Goal: Information Seeking & Learning: Learn about a topic

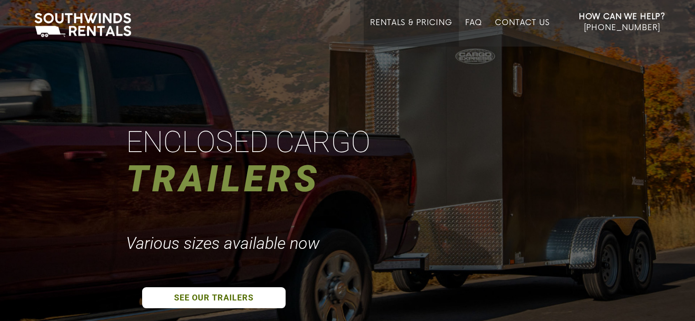
click at [404, 25] on link "Rentals & Pricing" at bounding box center [411, 32] width 82 height 28
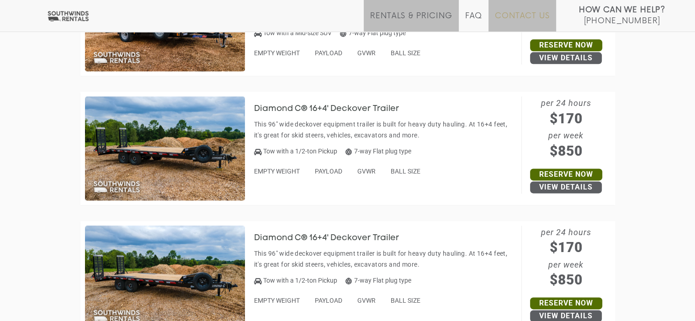
scroll to position [1101, 0]
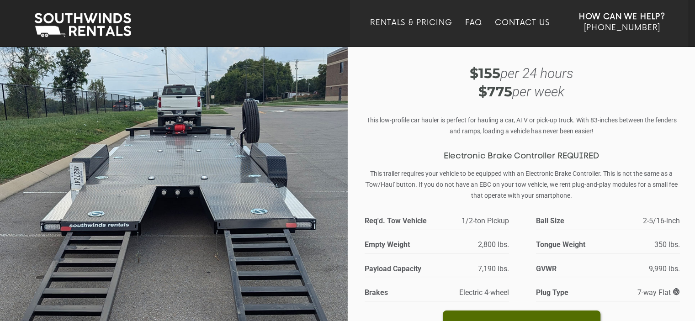
scroll to position [46, 0]
click at [257, 125] on img at bounding box center [174, 198] width 348 height 397
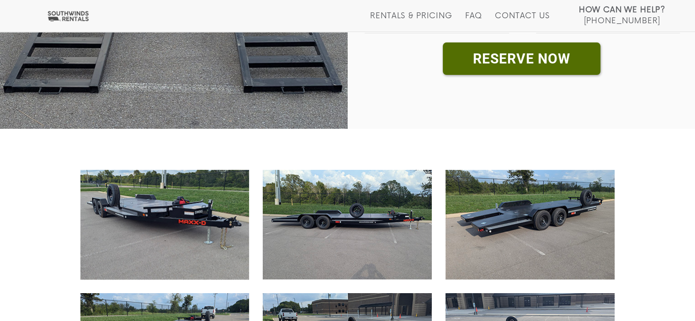
scroll to position [320, 0]
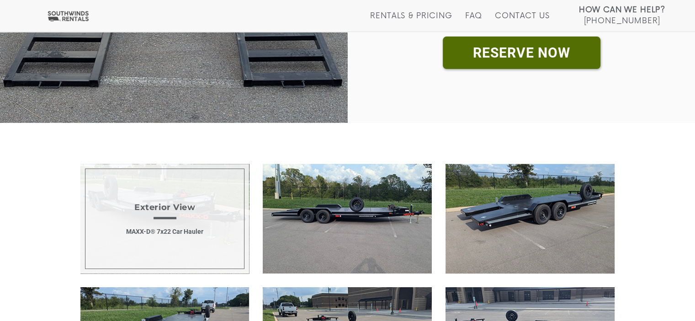
click at [174, 172] on span "Exterior View MAXX-D® 7x22 Car Hauler" at bounding box center [164, 219] width 169 height 110
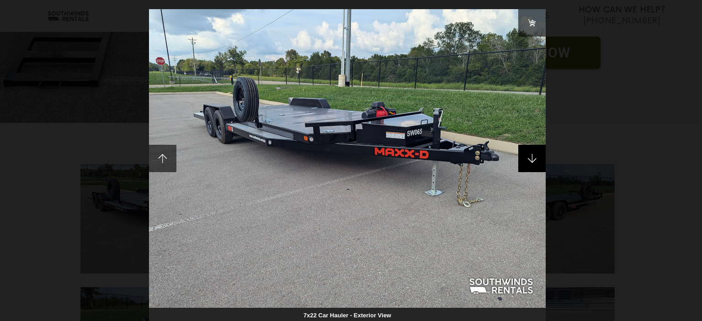
click at [535, 159] on span at bounding box center [531, 158] width 27 height 27
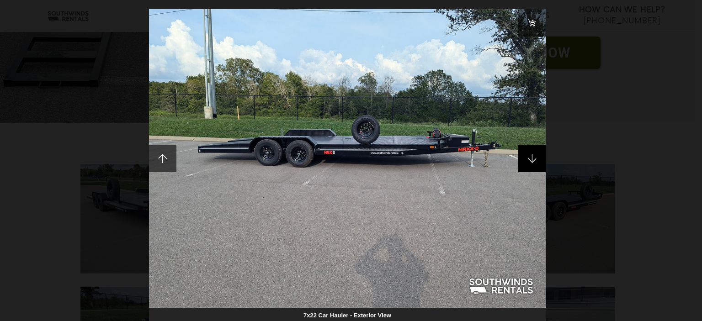
click at [535, 159] on span at bounding box center [531, 158] width 27 height 27
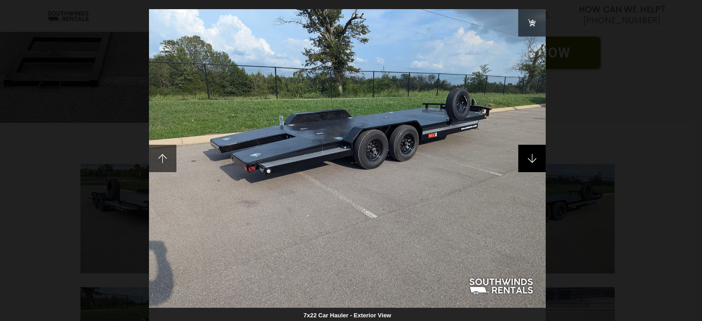
click at [535, 159] on span at bounding box center [531, 158] width 27 height 27
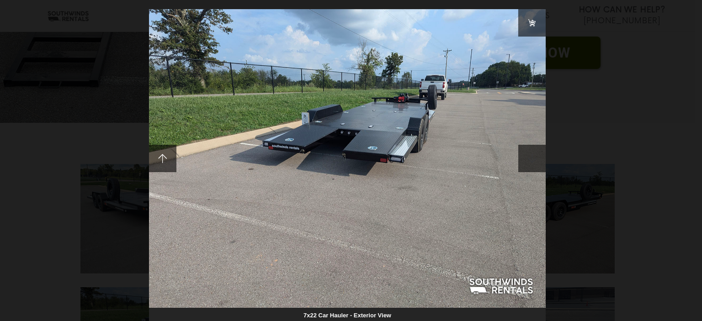
click at [535, 159] on span at bounding box center [531, 158] width 27 height 27
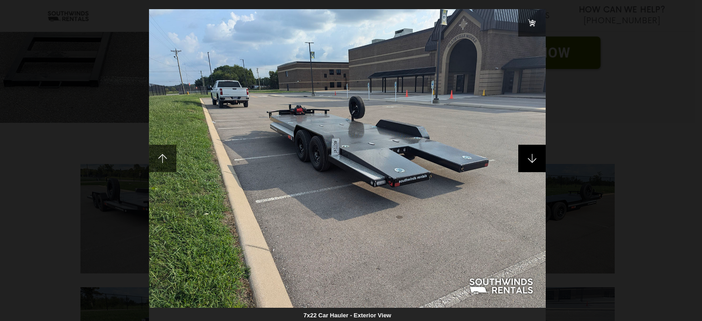
click at [535, 159] on span at bounding box center [531, 158] width 27 height 27
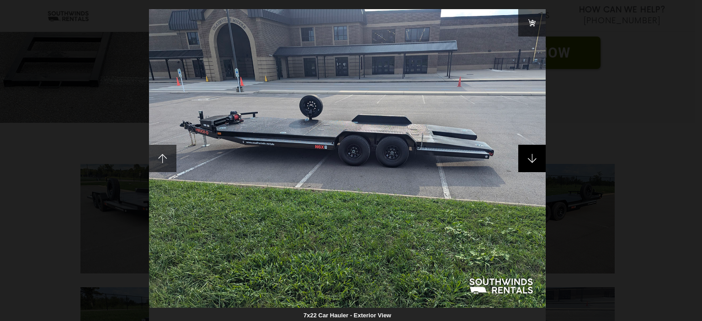
click at [535, 159] on span at bounding box center [531, 158] width 27 height 27
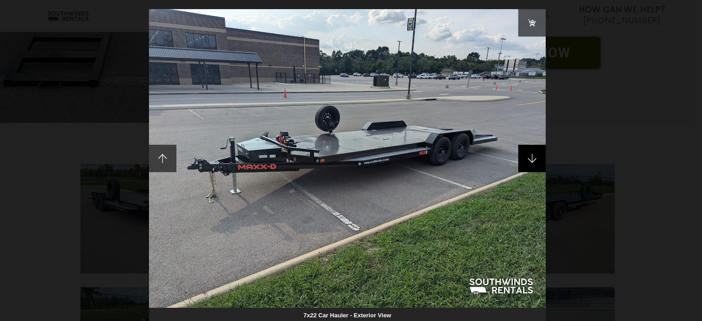
click at [535, 159] on span at bounding box center [531, 158] width 27 height 27
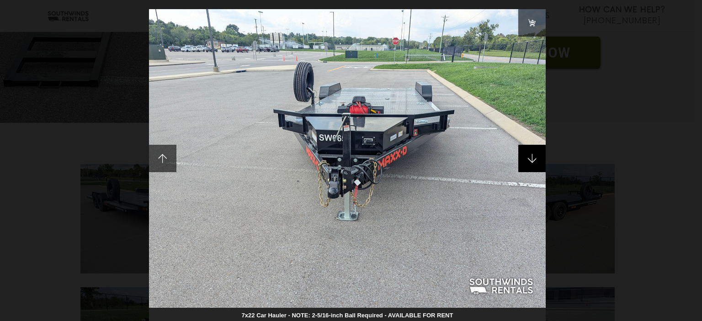
click at [535, 159] on span at bounding box center [531, 158] width 27 height 27
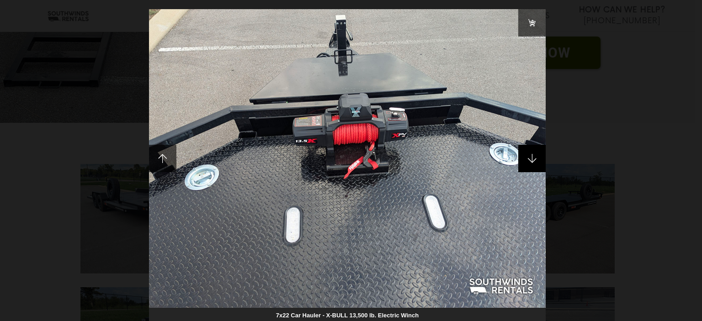
click at [535, 159] on span at bounding box center [531, 158] width 27 height 27
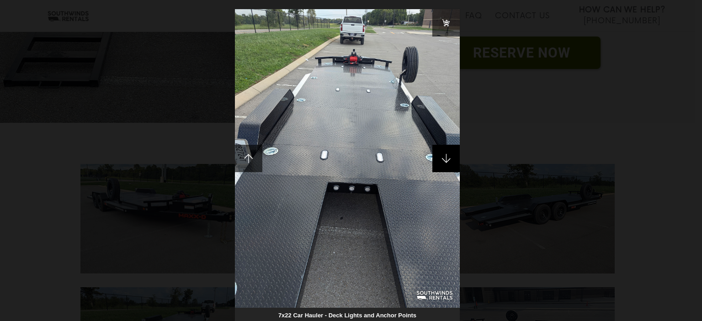
click at [450, 161] on span at bounding box center [446, 158] width 27 height 27
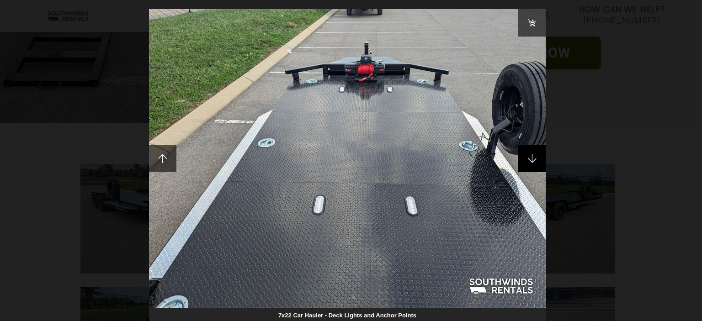
click at [530, 159] on span at bounding box center [531, 158] width 27 height 27
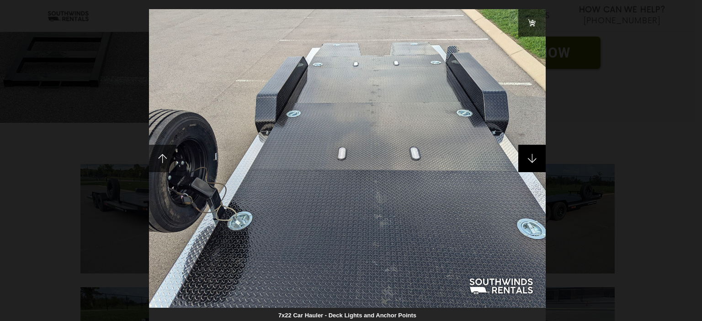
click at [530, 159] on span at bounding box center [531, 158] width 27 height 27
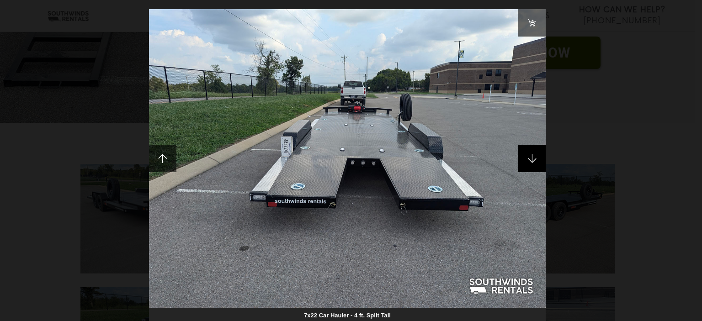
click at [530, 159] on span at bounding box center [531, 158] width 27 height 27
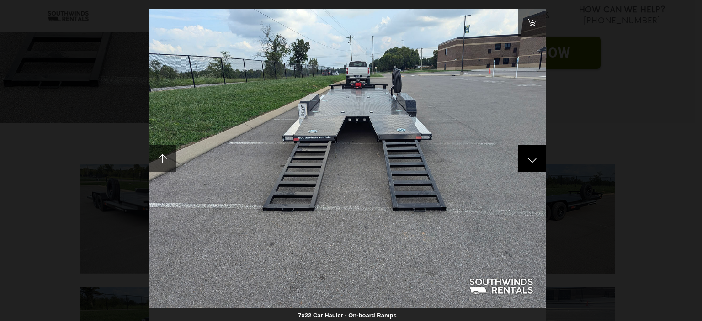
click at [530, 159] on span at bounding box center [531, 158] width 27 height 27
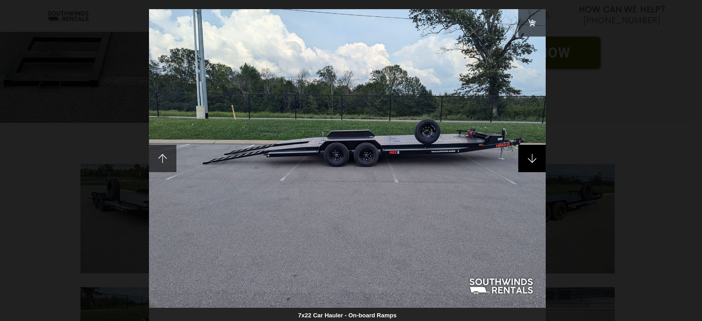
click at [530, 159] on span at bounding box center [531, 158] width 27 height 27
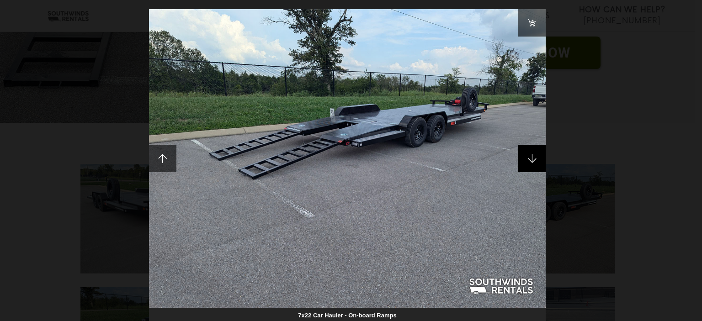
click at [530, 159] on span at bounding box center [531, 158] width 27 height 27
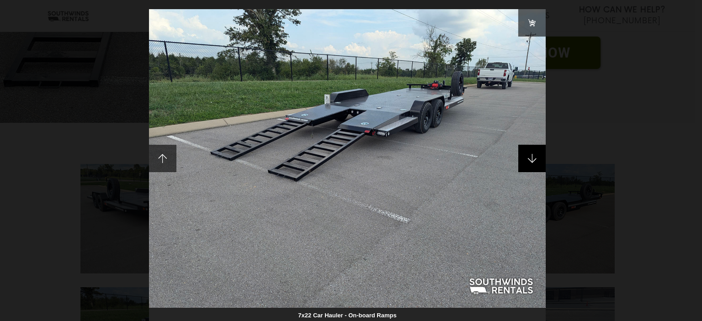
click at [530, 159] on span at bounding box center [531, 158] width 27 height 27
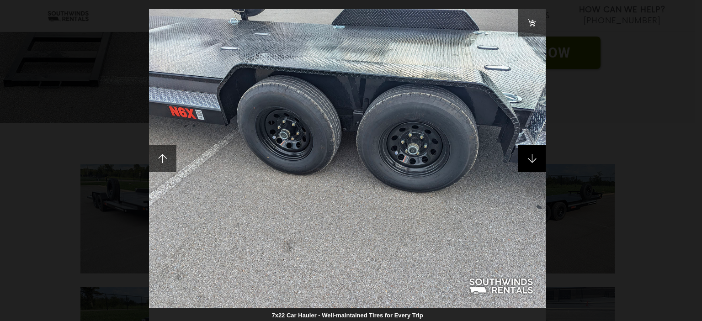
click at [530, 159] on span at bounding box center [531, 158] width 27 height 27
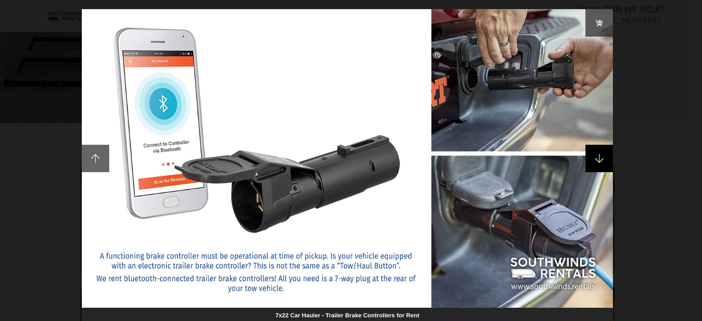
click at [604, 157] on span at bounding box center [599, 158] width 27 height 27
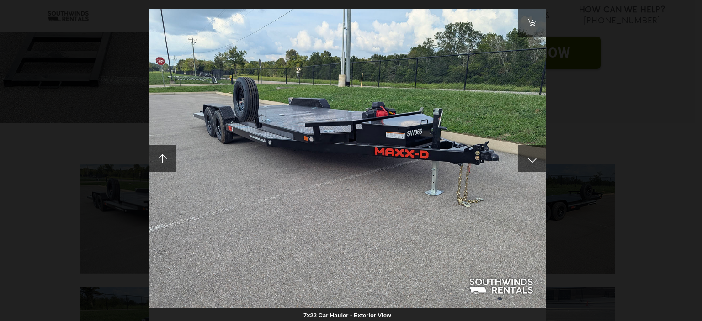
click at [669, 157] on div "7x22 Car Hauler - Exterior View" at bounding box center [351, 160] width 702 height 321
